Goal: Task Accomplishment & Management: Use online tool/utility

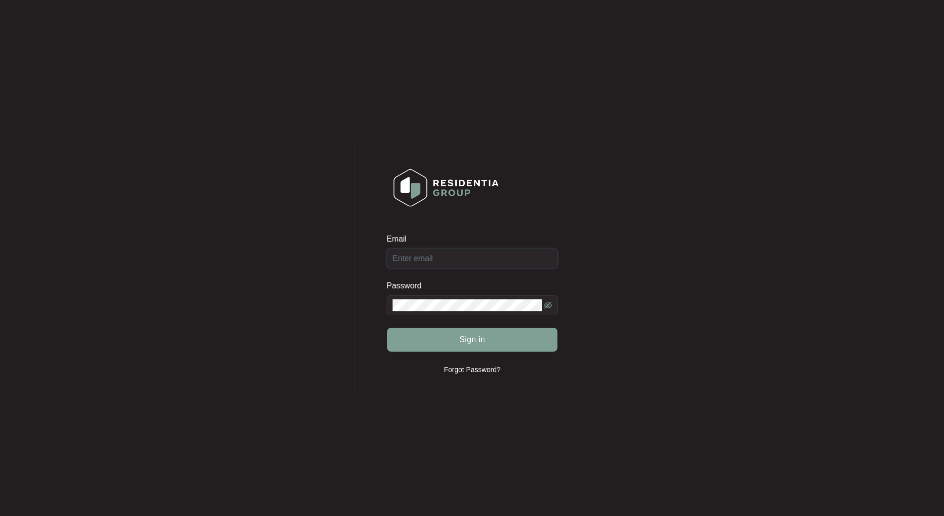
click at [412, 256] on input "Email" at bounding box center [472, 259] width 171 height 20
type input "[EMAIL_ADDRESS][DOMAIN_NAME]"
click at [480, 335] on span "Sign in" at bounding box center [472, 340] width 26 height 12
click at [499, 346] on button "Sign in" at bounding box center [472, 340] width 170 height 24
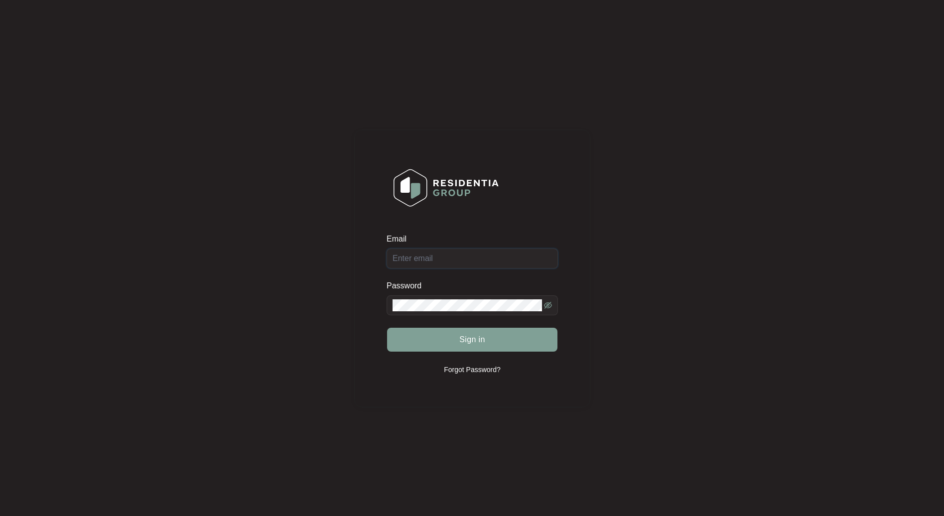
click at [414, 265] on input "Email" at bounding box center [472, 259] width 171 height 20
type input "[EMAIL_ADDRESS][DOMAIN_NAME]"
click at [466, 346] on button "Sign in" at bounding box center [472, 340] width 170 height 24
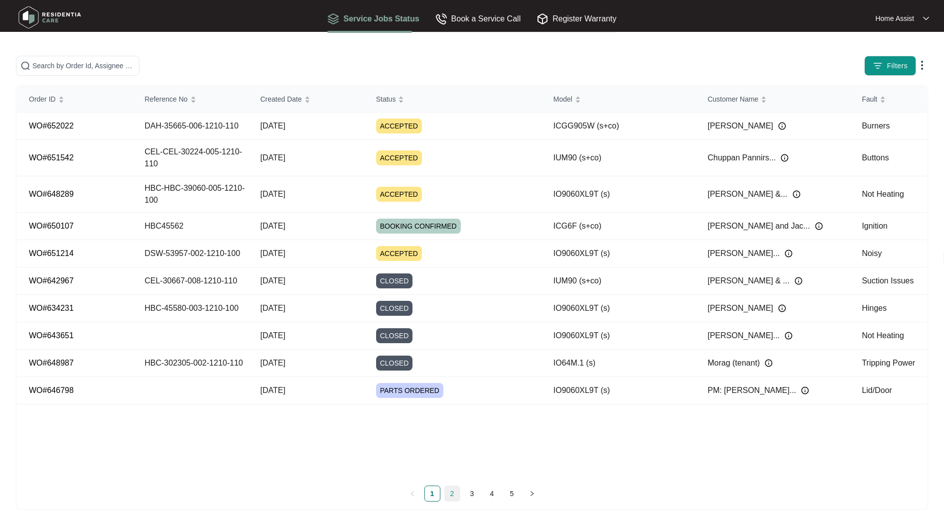
click at [454, 493] on link "2" at bounding box center [452, 493] width 15 height 15
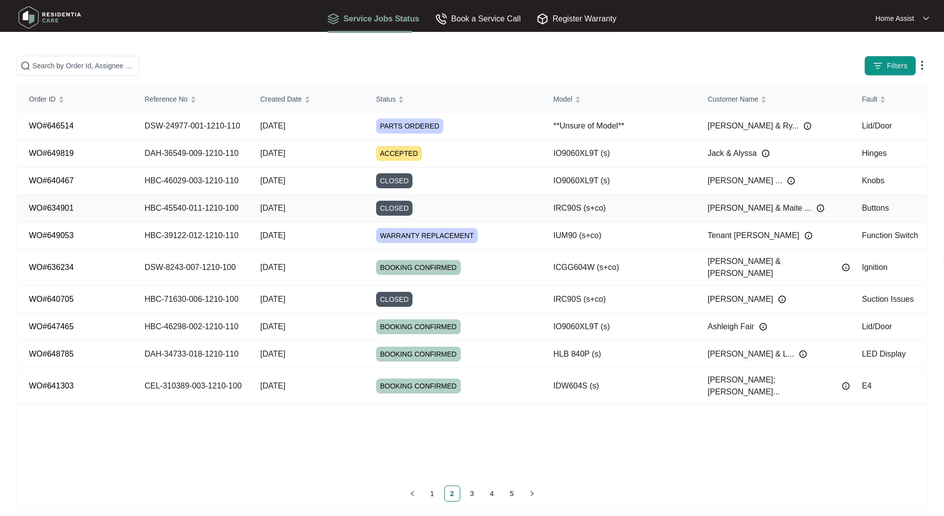
click at [160, 207] on td "HBC-45540-011-1210-100" at bounding box center [191, 208] width 116 height 27
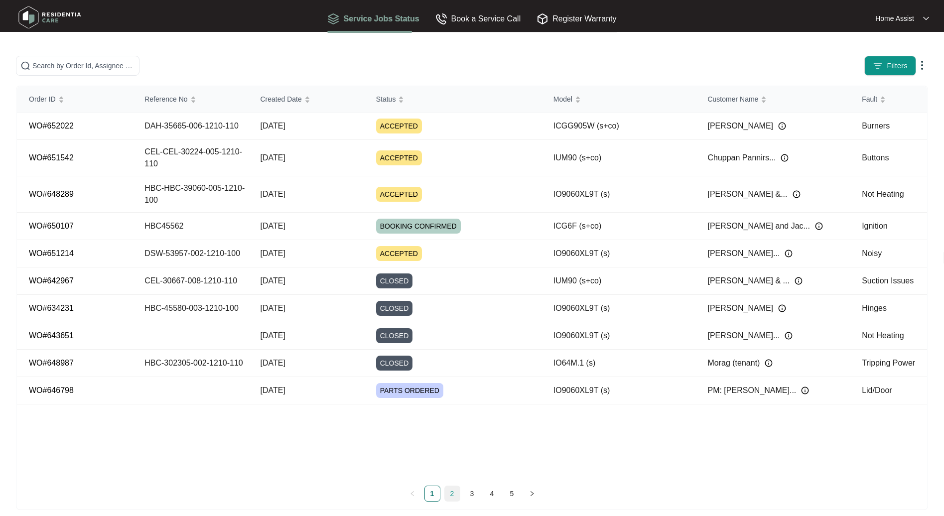
click at [457, 494] on link "2" at bounding box center [452, 493] width 15 height 15
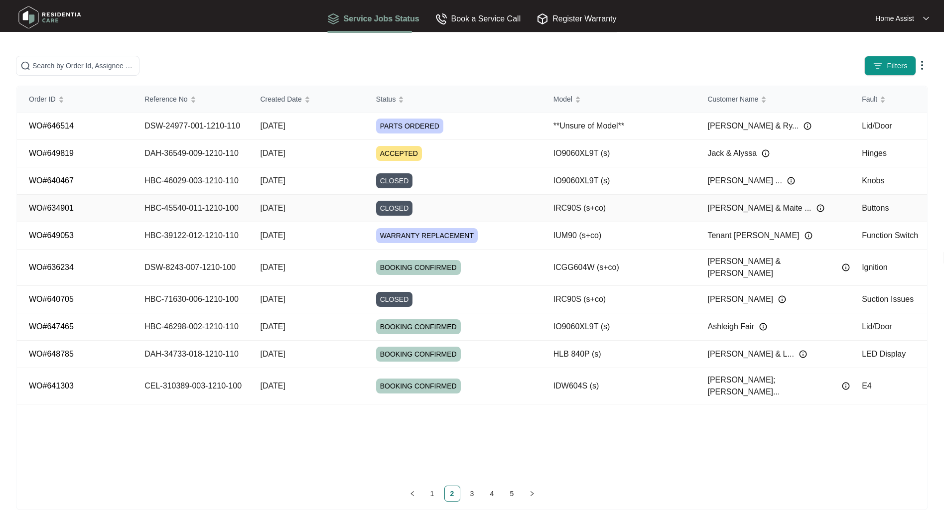
click at [190, 207] on td "HBC-45540-011-1210-100" at bounding box center [191, 208] width 116 height 27
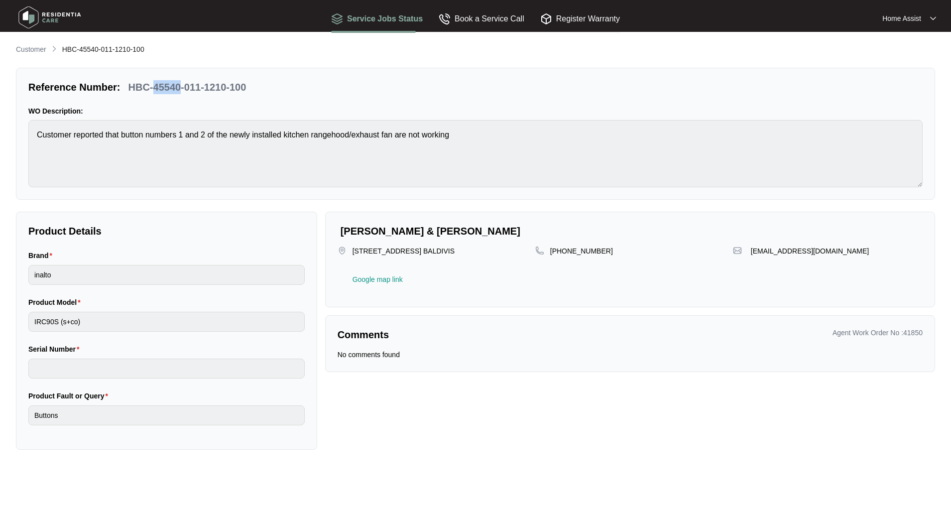
drag, startPoint x: 153, startPoint y: 87, endPoint x: 179, endPoint y: 86, distance: 25.9
click at [179, 86] on p "HBC-45540-011-1210-100" at bounding box center [188, 87] width 118 height 14
copy p "45540"
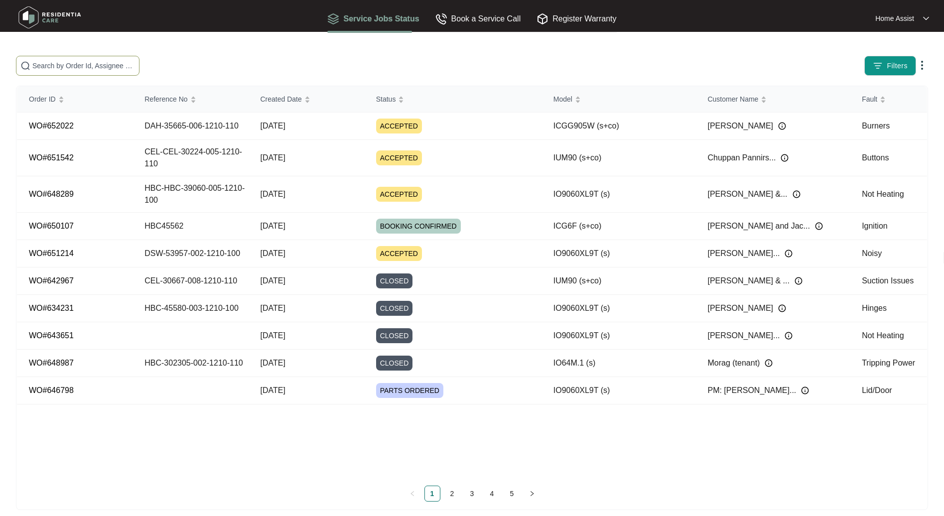
click at [72, 71] on input "text" at bounding box center [83, 65] width 103 height 11
paste input "45540"
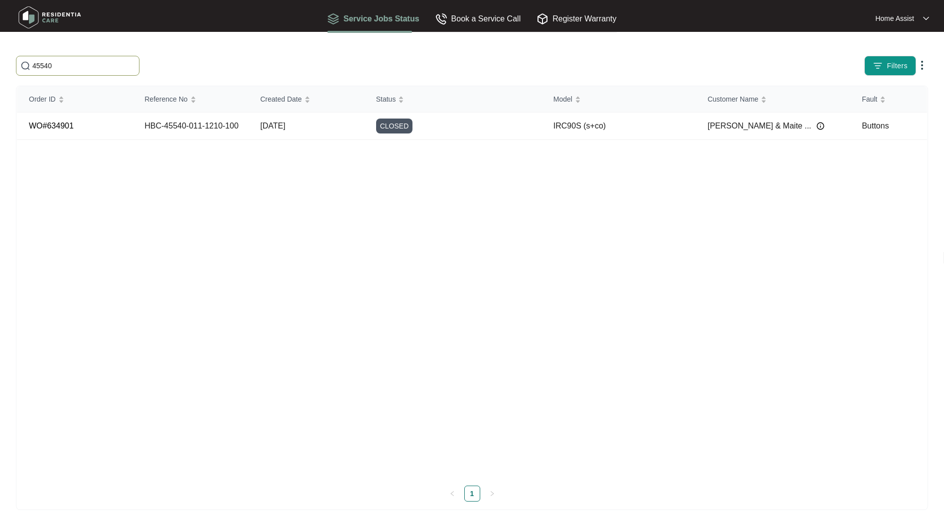
type input "45540"
